Goal: Task Accomplishment & Management: Use online tool/utility

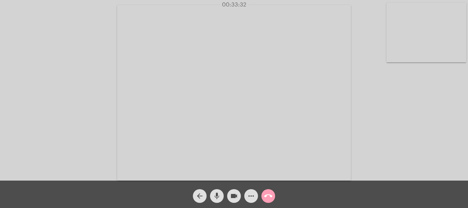
click at [270, 200] on mat-icon "call_end" at bounding box center [268, 196] width 8 height 8
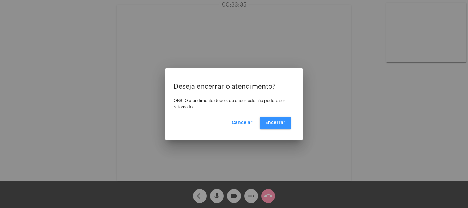
click at [274, 122] on span "Encerrar" at bounding box center [275, 122] width 20 height 5
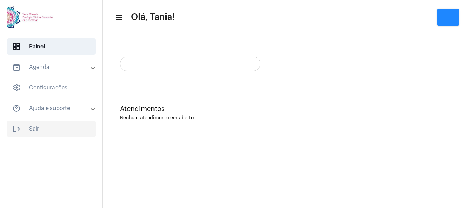
click at [35, 129] on span "logout Sair" at bounding box center [51, 129] width 89 height 16
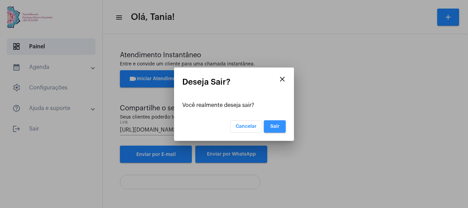
click at [278, 126] on span "Sair" at bounding box center [274, 126] width 9 height 5
